Goal: Obtain resource: Obtain resource

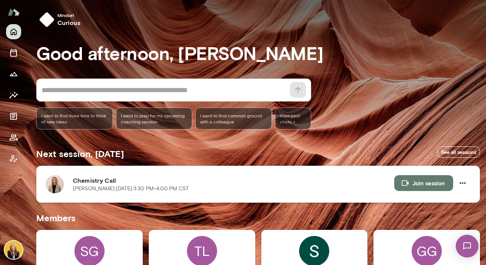
click at [411, 181] on button "Join session" at bounding box center [423, 183] width 59 height 16
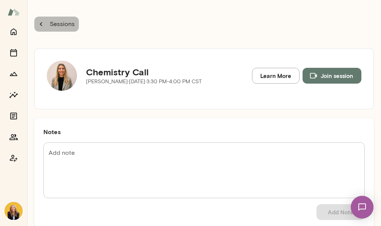
click at [48, 25] on p "Sessions" at bounding box center [61, 24] width 26 height 9
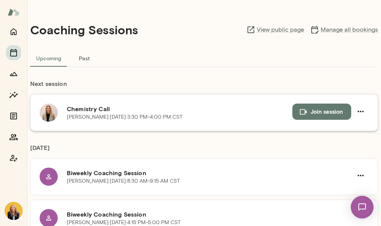
scroll to position [3, 0]
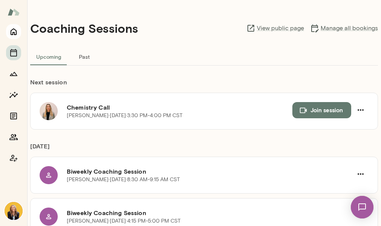
click at [18, 32] on button "Home" at bounding box center [13, 31] width 15 height 15
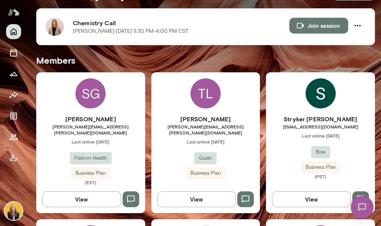
scroll to position [158, 0]
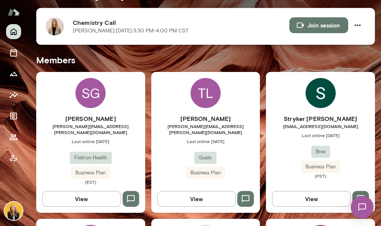
click at [88, 22] on h6 "Chemistry Call" at bounding box center [181, 22] width 217 height 9
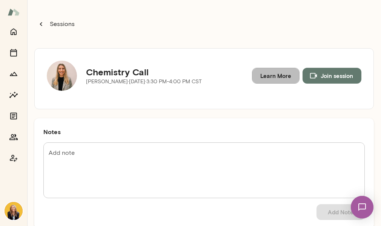
click at [256, 77] on link "Learn More" at bounding box center [276, 76] width 48 height 16
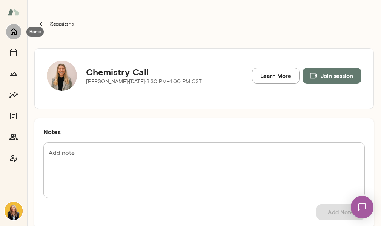
click at [11, 30] on icon "Home" at bounding box center [13, 31] width 9 height 9
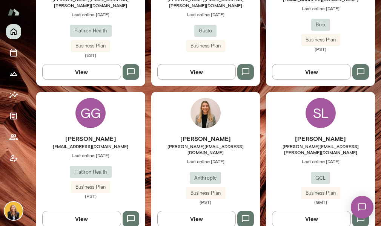
scroll to position [289, 0]
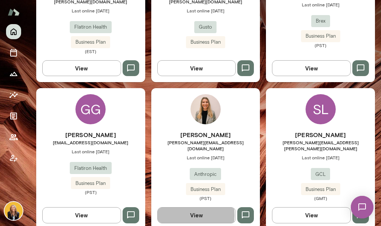
click at [186, 208] on button "View" at bounding box center [196, 216] width 79 height 16
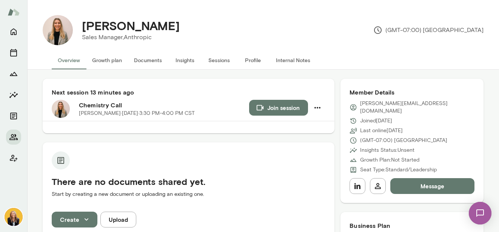
click at [141, 62] on button "Documents" at bounding box center [148, 60] width 40 height 18
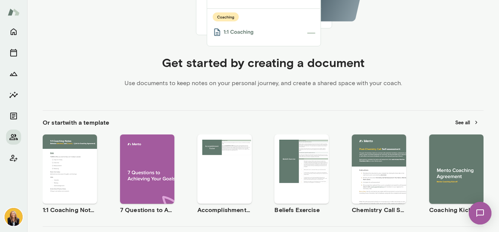
scroll to position [250, 0]
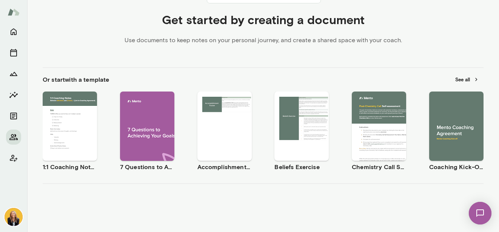
click at [371, 145] on div "Use template Preview" at bounding box center [379, 126] width 54 height 69
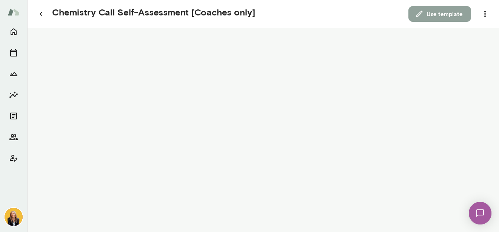
click at [429, 19] on button "Use template" at bounding box center [439, 14] width 63 height 16
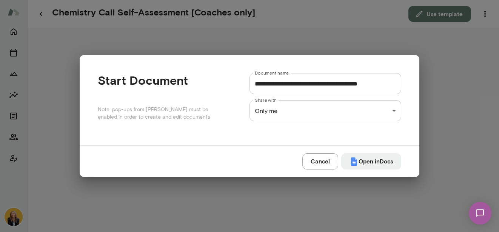
click at [257, 86] on input "**********" at bounding box center [325, 83] width 152 height 21
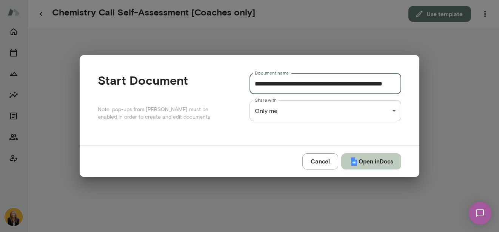
click at [362, 167] on button "Open in Docs" at bounding box center [371, 162] width 60 height 16
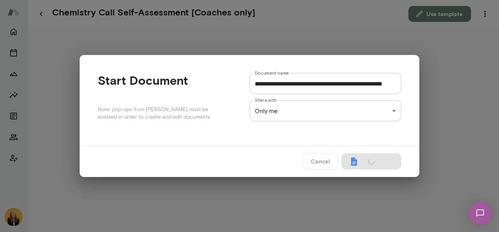
type input "**********"
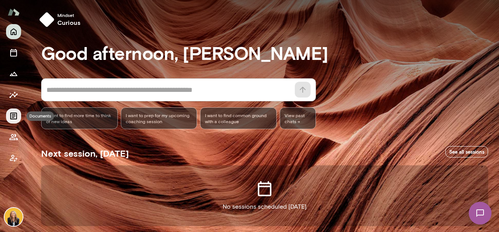
click at [13, 115] on icon "Documents" at bounding box center [13, 116] width 7 height 7
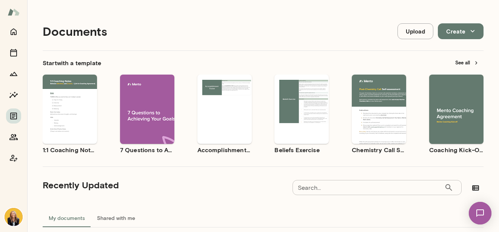
click at [380, 129] on div "Use template Preview" at bounding box center [379, 109] width 54 height 69
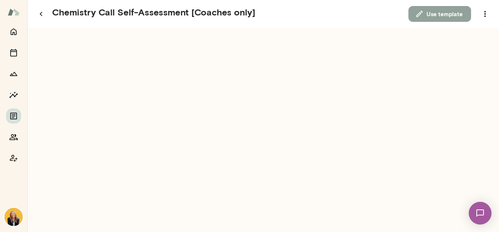
click at [433, 10] on button "Use template" at bounding box center [439, 14] width 63 height 16
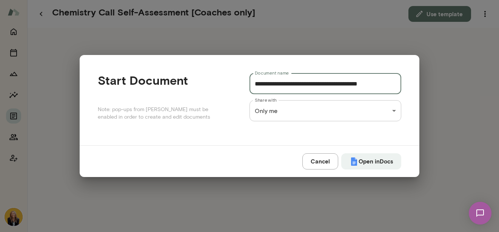
click at [256, 85] on input "**********" at bounding box center [325, 83] width 152 height 21
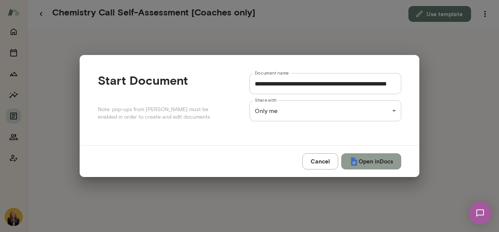
click at [394, 159] on button "Open in Docs" at bounding box center [371, 162] width 60 height 16
type input "**********"
